Goal: Task Accomplishment & Management: Manage account settings

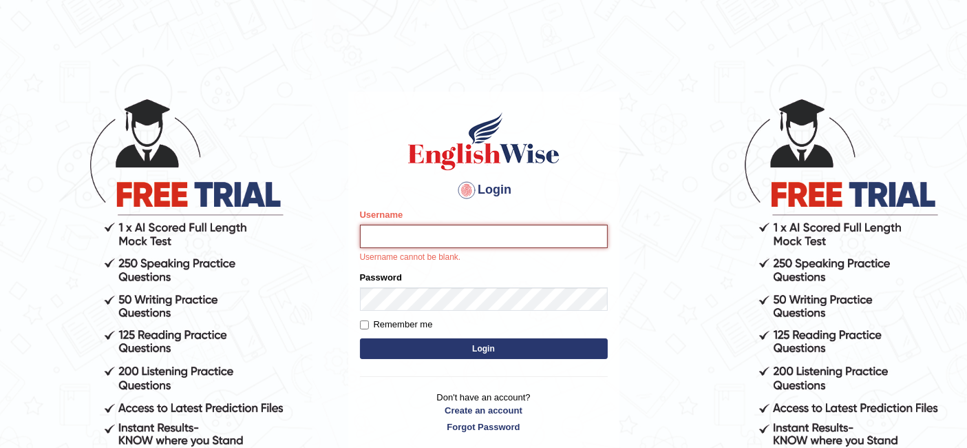
type input "Shreyaskar_Parramatta"
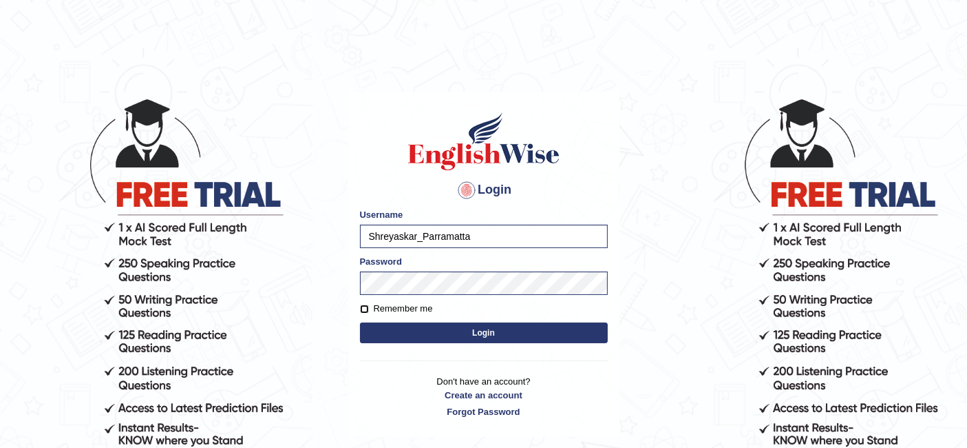
drag, startPoint x: 365, startPoint y: 311, endPoint x: 368, endPoint y: 322, distance: 10.9
click at [366, 312] on input "Remember me" at bounding box center [364, 308] width 9 height 9
checkbox input "true"
click at [370, 324] on button "Login" at bounding box center [484, 332] width 248 height 21
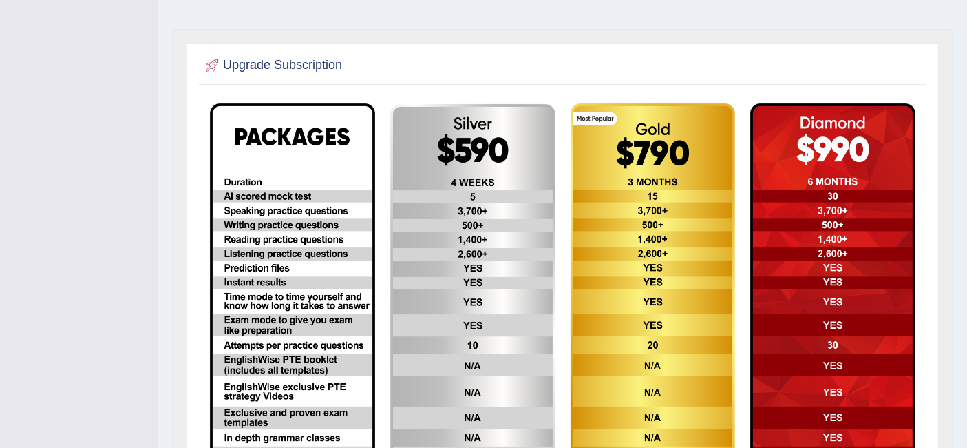
scroll to position [456, 0]
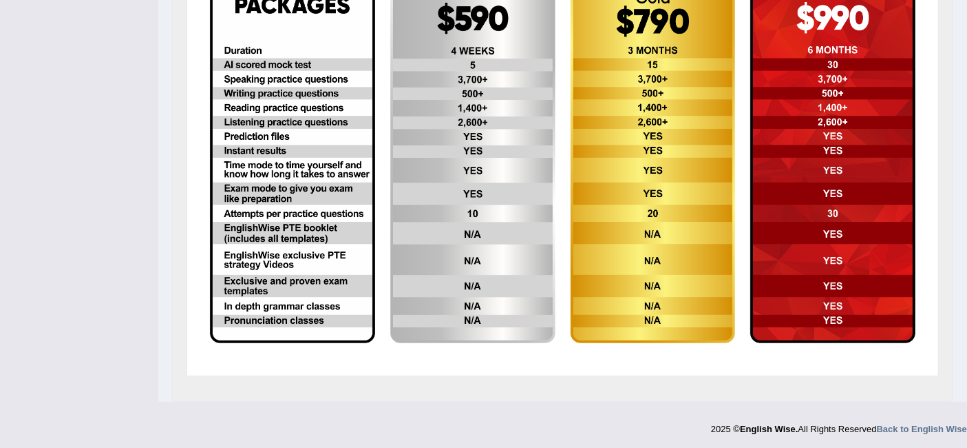
click at [260, 191] on img at bounding box center [292, 157] width 165 height 371
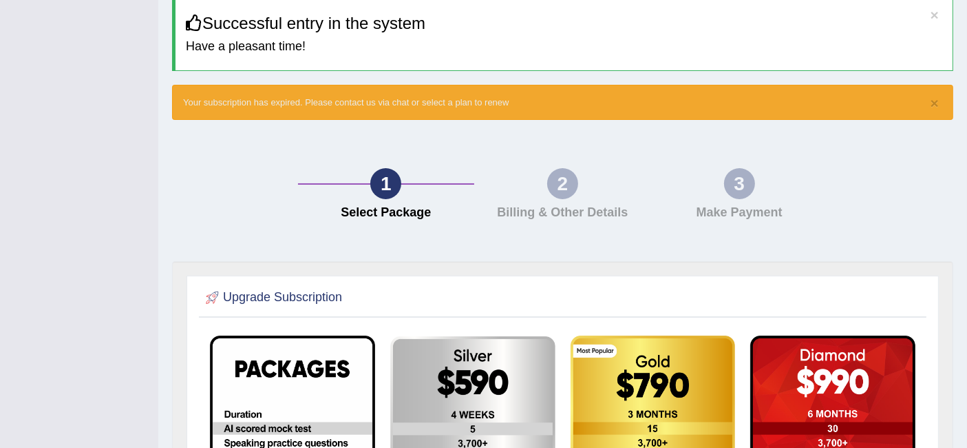
scroll to position [0, 0]
